Goal: Information Seeking & Learning: Find contact information

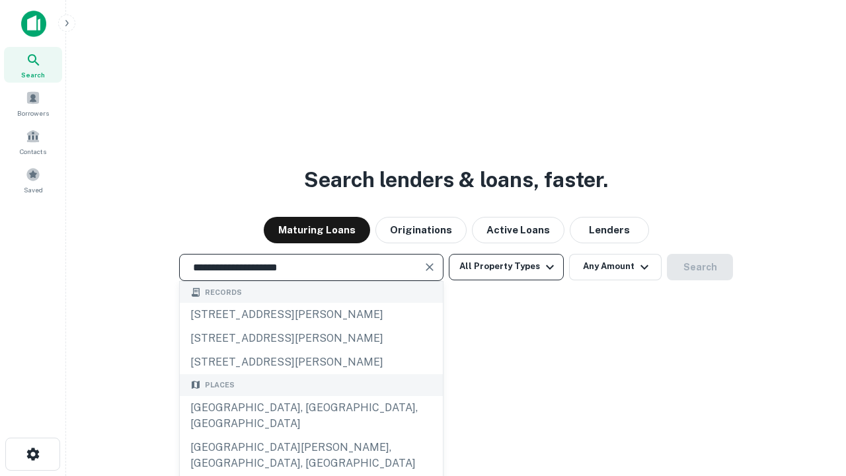
click at [311, 435] on div "Santa Monica, CA, USA" at bounding box center [311, 416] width 263 height 40
type input "**********"
click at [506, 266] on button "All Property Types" at bounding box center [506, 267] width 115 height 26
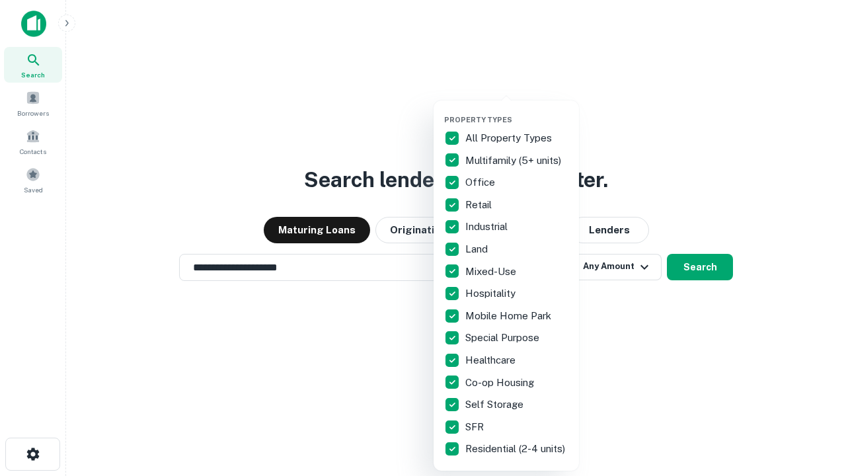
click at [517, 111] on button "button" at bounding box center [516, 111] width 145 height 1
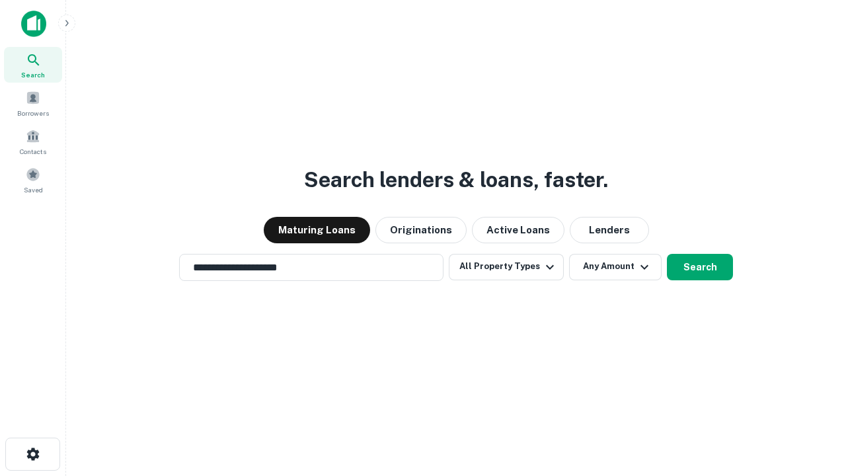
scroll to position [20, 0]
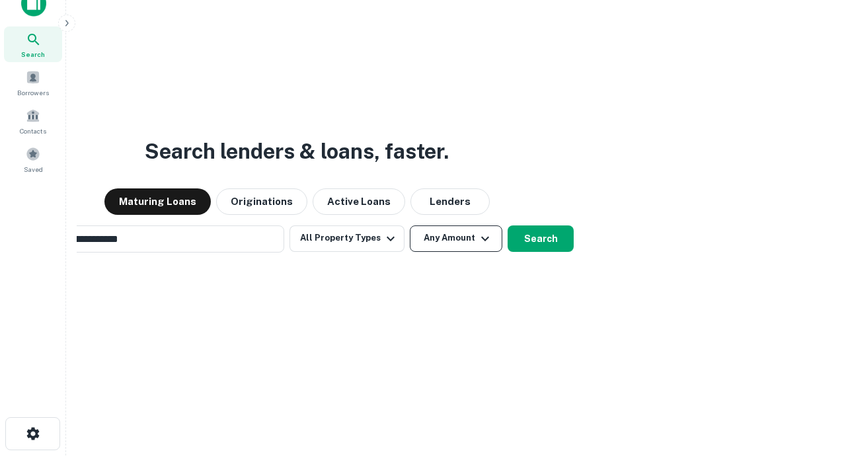
click at [410, 225] on button "Any Amount" at bounding box center [456, 238] width 92 height 26
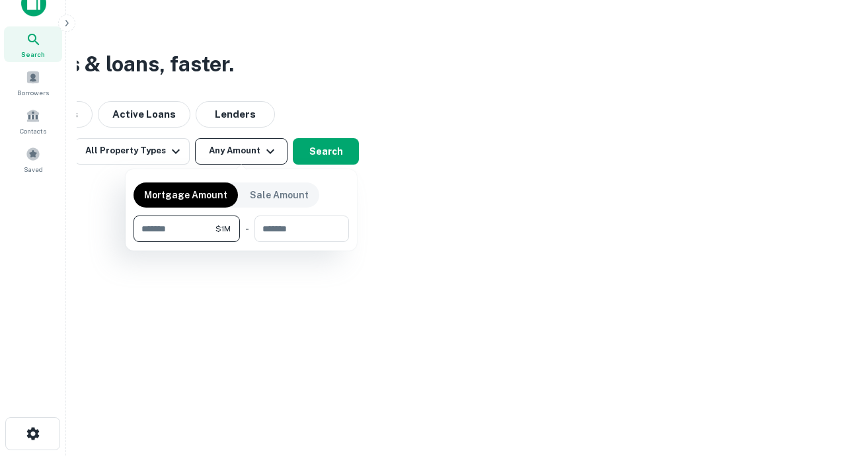
scroll to position [21, 0]
type input "*******"
click at [241, 242] on button "button" at bounding box center [240, 242] width 215 height 1
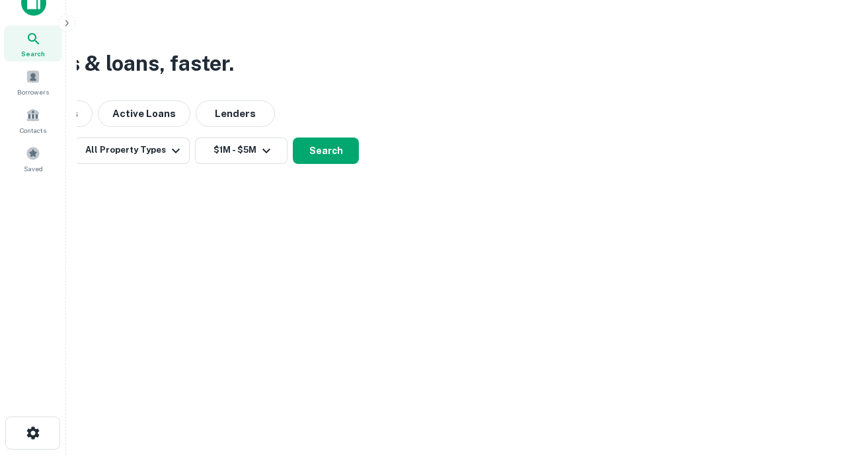
scroll to position [20, 0]
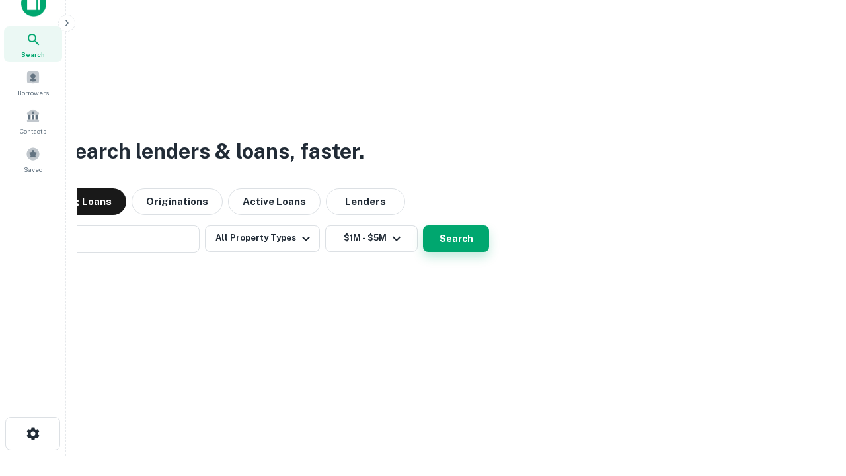
click at [423, 225] on button "Search" at bounding box center [456, 238] width 66 height 26
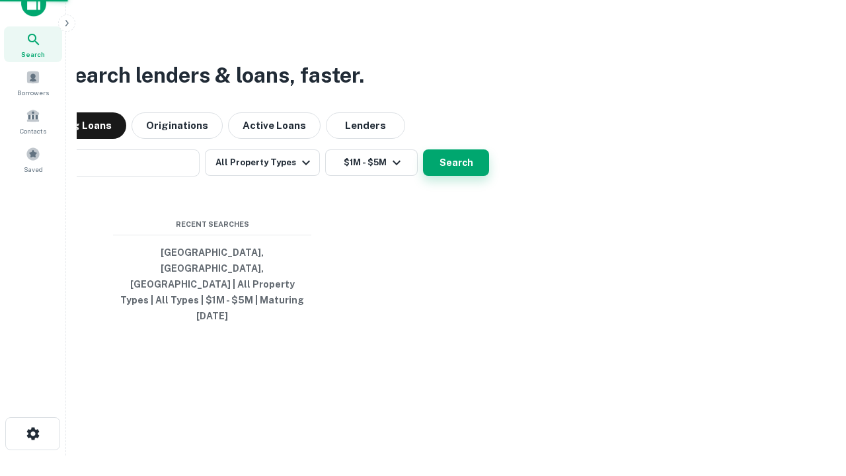
scroll to position [21, 0]
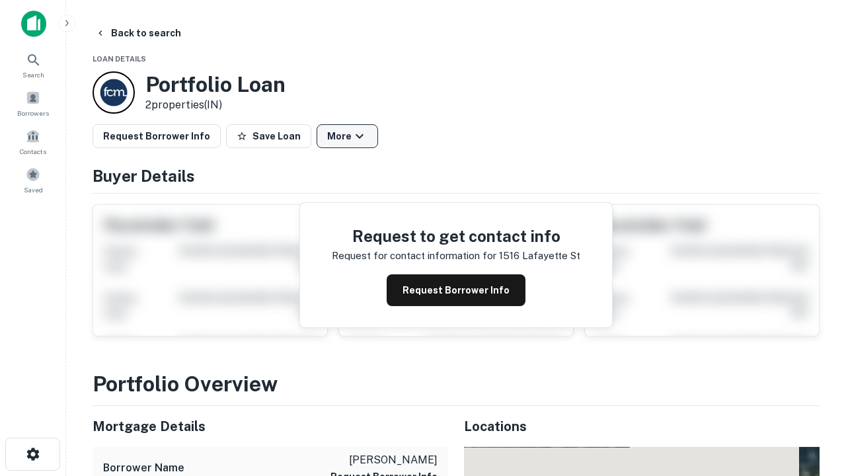
click at [347, 136] on button "More" at bounding box center [346, 136] width 61 height 24
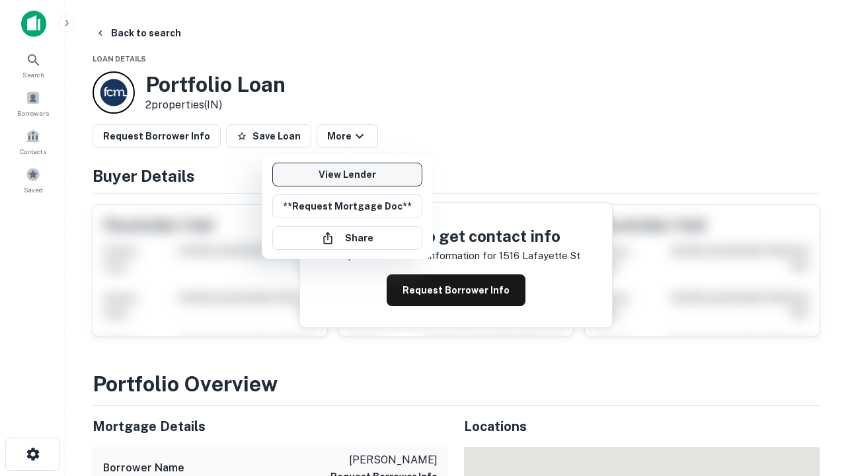
click at [347, 174] on link "View Lender" at bounding box center [347, 175] width 150 height 24
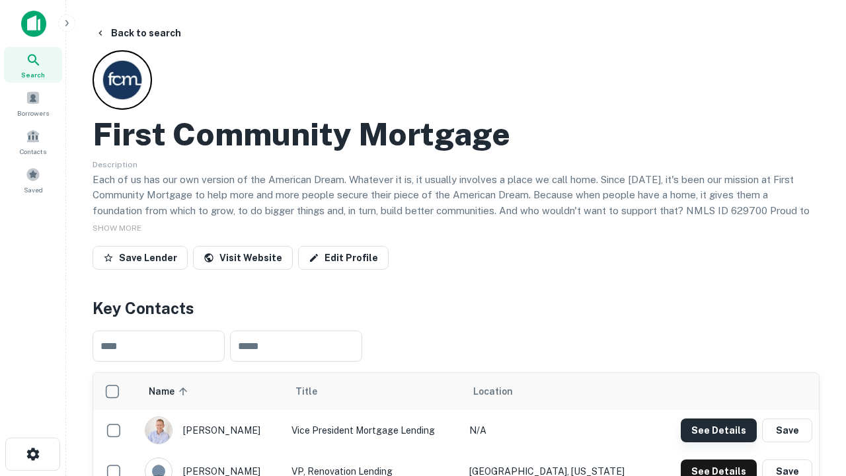
click at [718, 429] on button "See Details" at bounding box center [719, 430] width 76 height 24
click at [32, 454] on icon "button" at bounding box center [33, 454] width 16 height 16
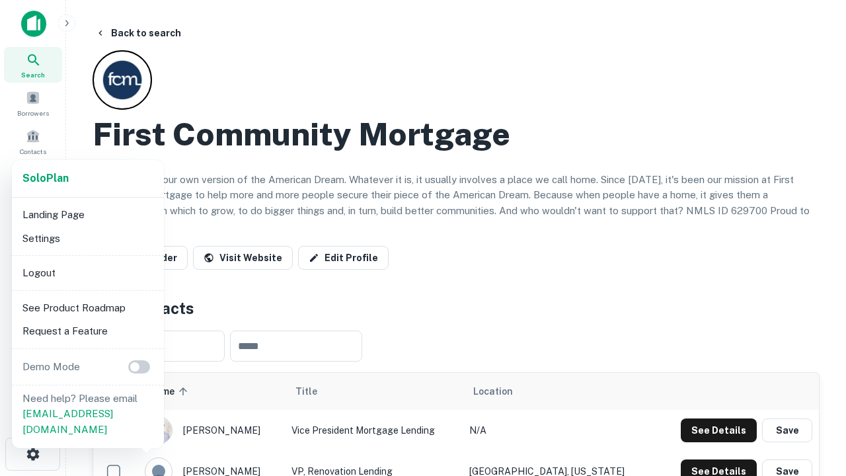
click at [87, 272] on li "Logout" at bounding box center [87, 273] width 141 height 24
